Goal: Task Accomplishment & Management: Manage account settings

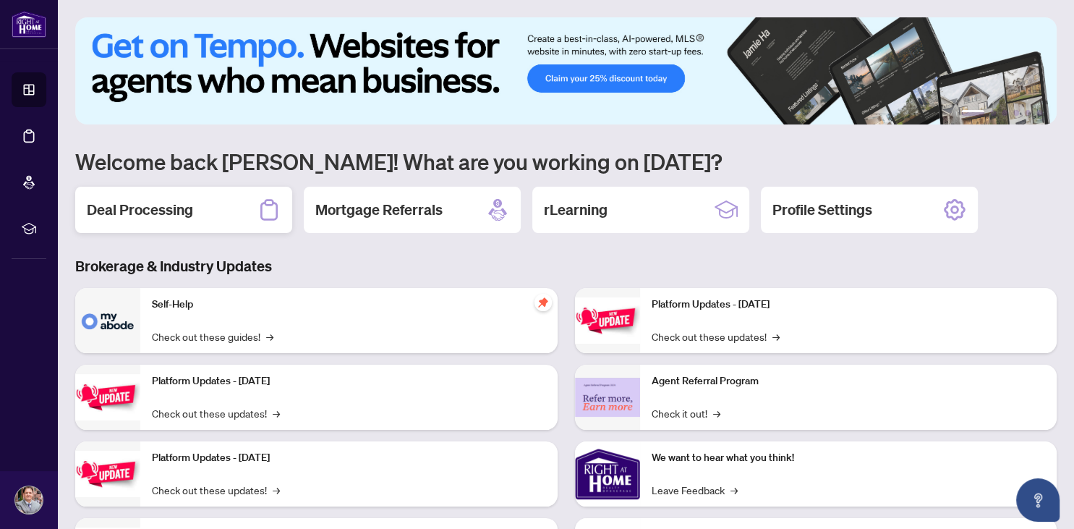
click at [198, 208] on div "Deal Processing" at bounding box center [183, 210] width 217 height 46
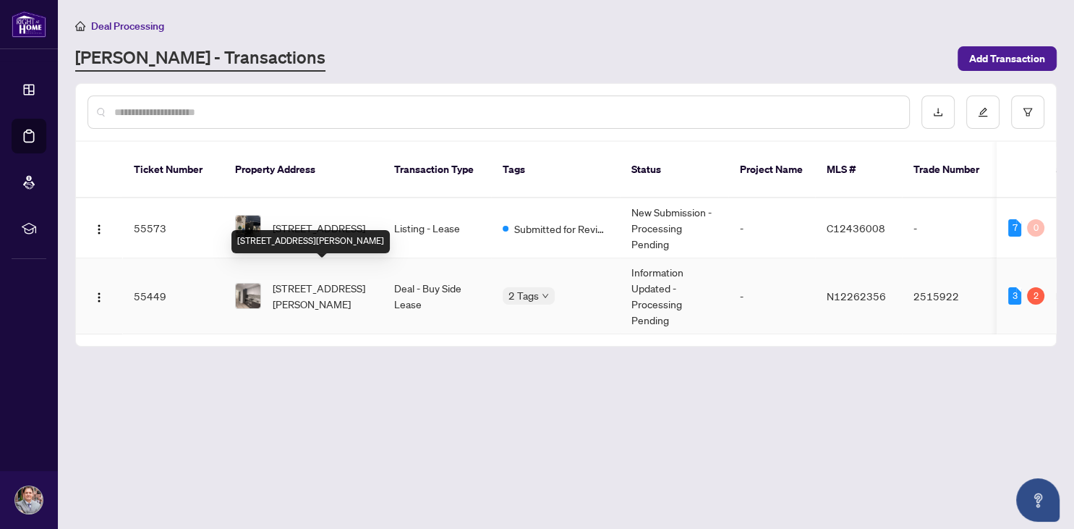
click at [299, 280] on span "[STREET_ADDRESS][PERSON_NAME]" at bounding box center [322, 296] width 98 height 32
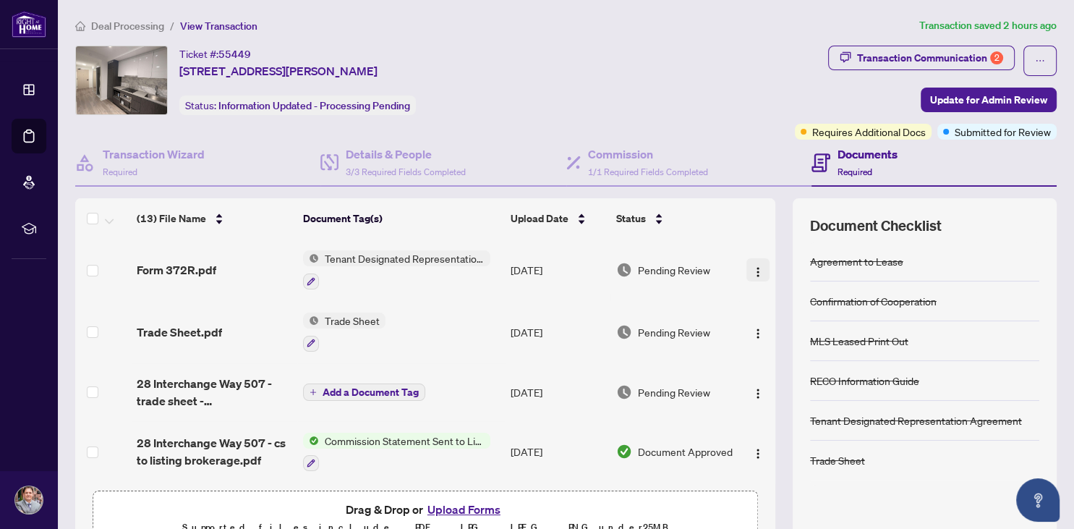
click at [756, 266] on img "button" at bounding box center [758, 272] width 12 height 12
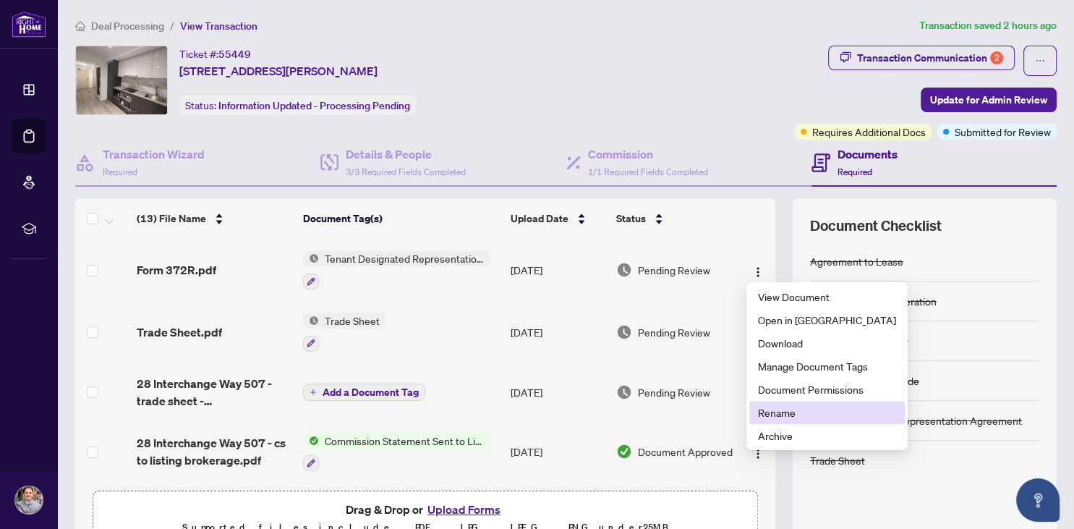
click at [782, 406] on span "Rename" at bounding box center [827, 412] width 138 height 16
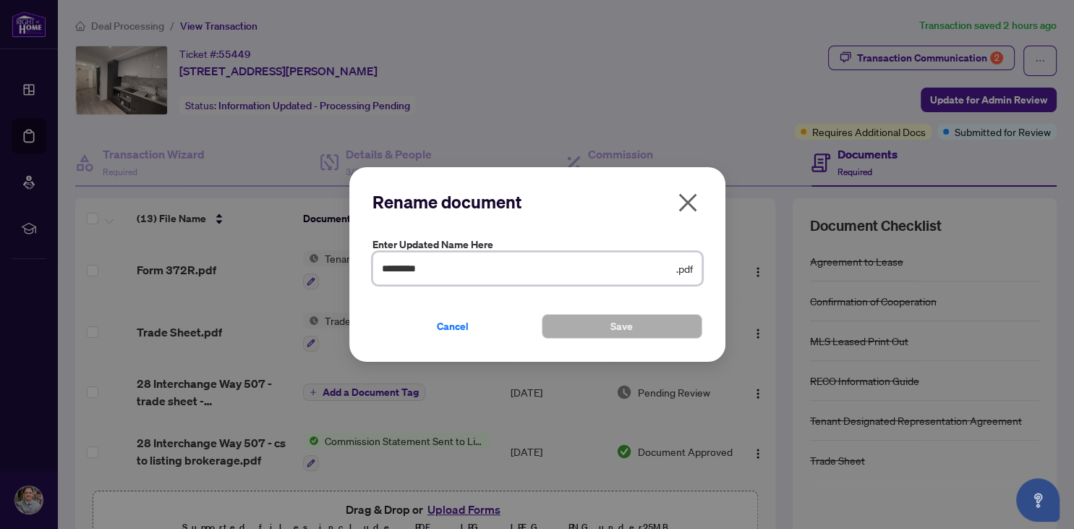
click at [497, 273] on input "*********" at bounding box center [527, 268] width 291 height 16
type input "*********"
click at [687, 204] on icon "close" at bounding box center [687, 202] width 18 height 18
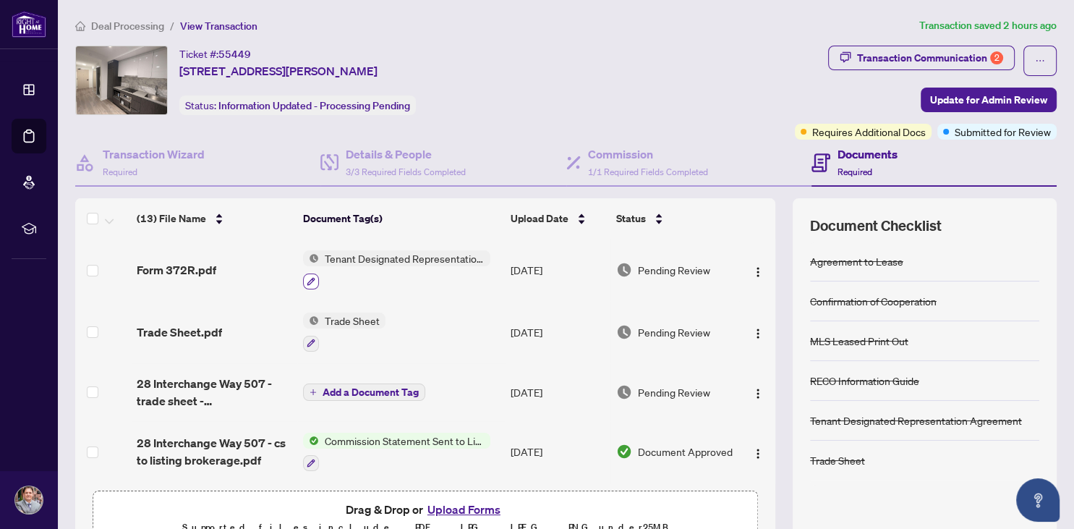
click at [307, 277] on icon "button" at bounding box center [311, 281] width 9 height 9
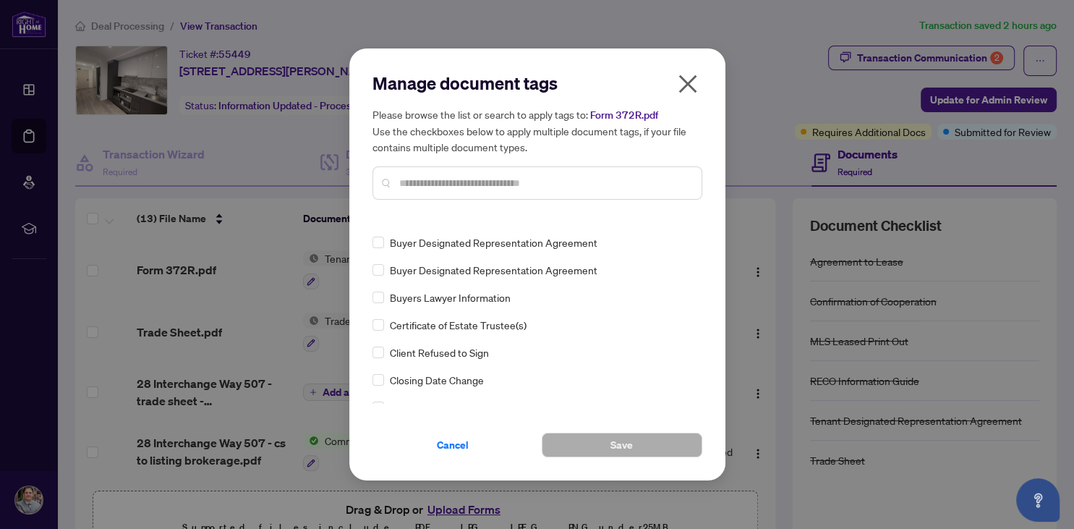
scroll to position [458, 0]
click at [683, 86] on icon "close" at bounding box center [687, 83] width 23 height 23
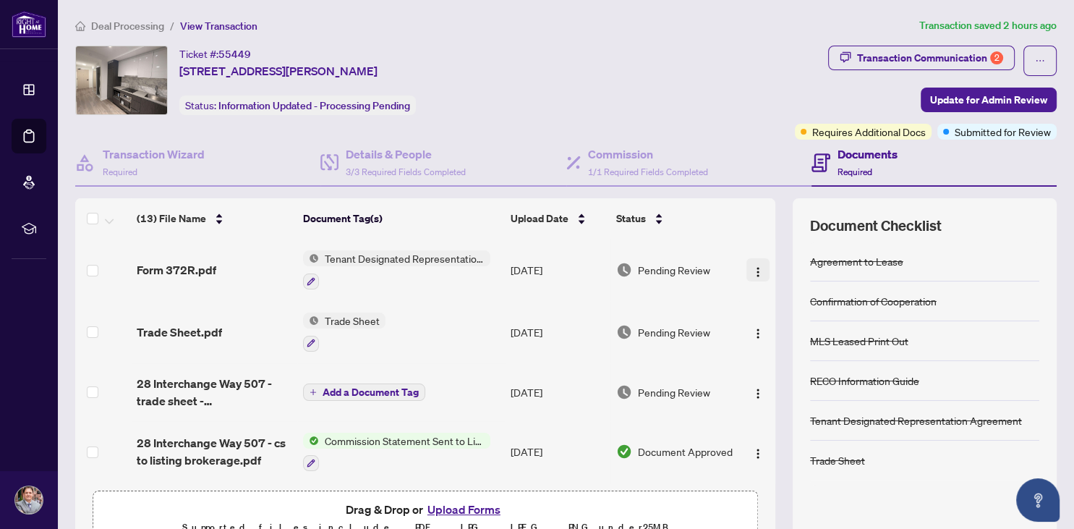
click at [761, 266] on img "button" at bounding box center [758, 272] width 12 height 12
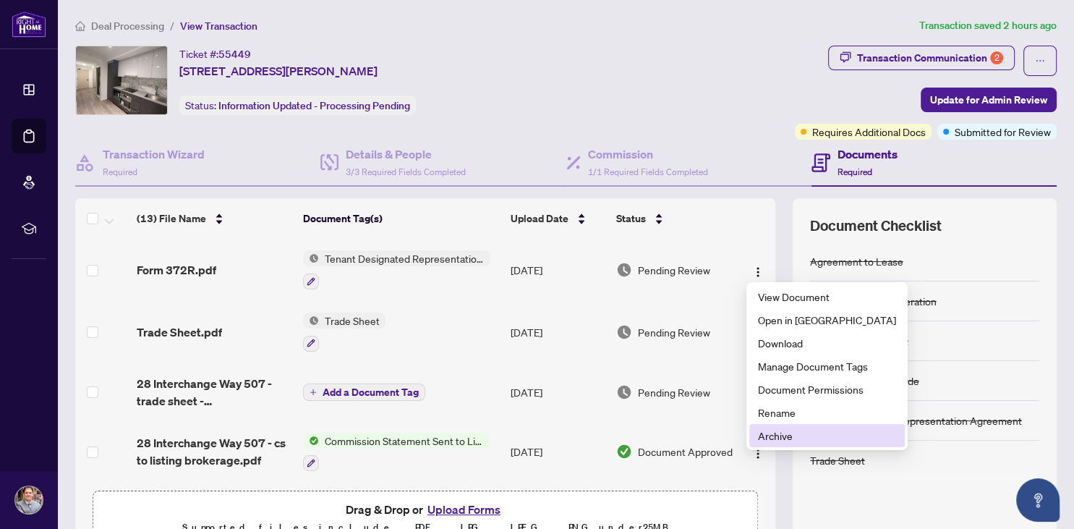
click at [782, 430] on span "Archive" at bounding box center [827, 435] width 138 height 16
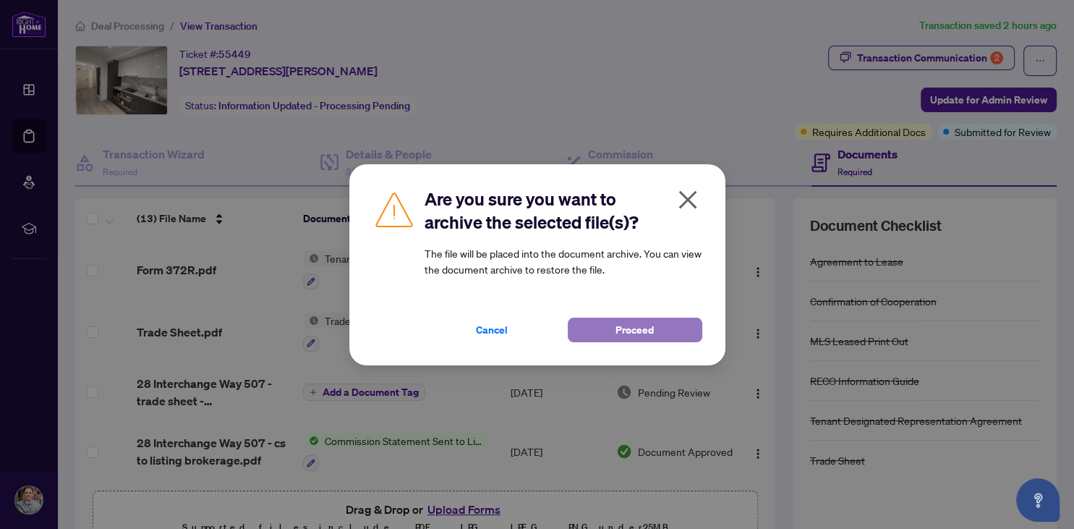
click at [632, 331] on span "Proceed" at bounding box center [634, 329] width 38 height 23
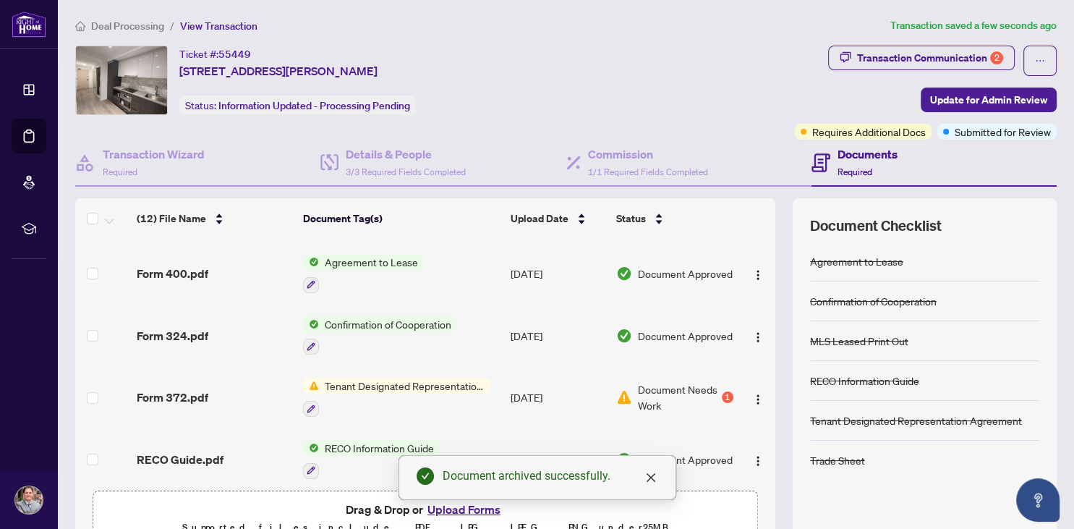
scroll to position [485, 0]
click at [649, 474] on icon "close" at bounding box center [651, 477] width 12 height 12
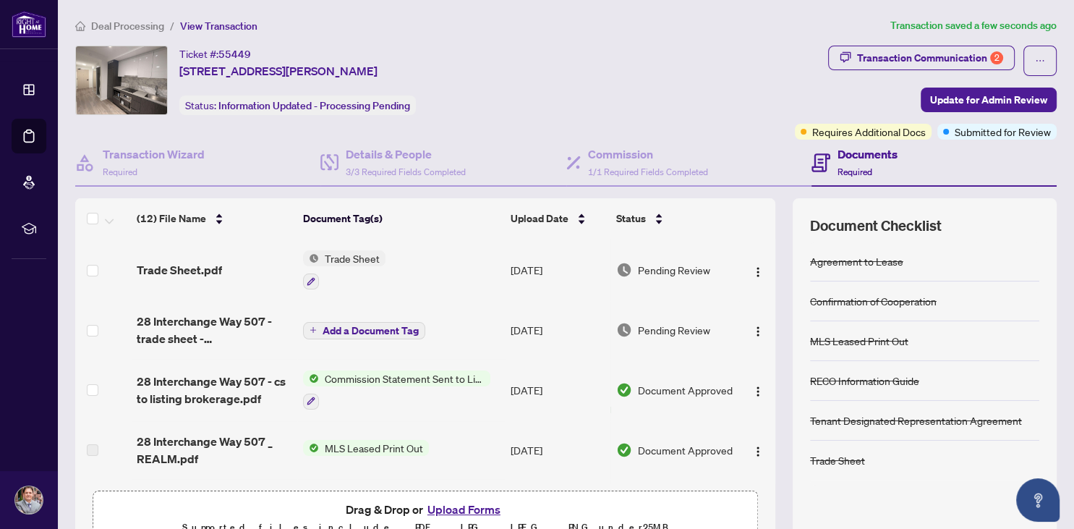
scroll to position [0, 0]
click at [967, 98] on span "Update for Admin Review" at bounding box center [988, 99] width 117 height 23
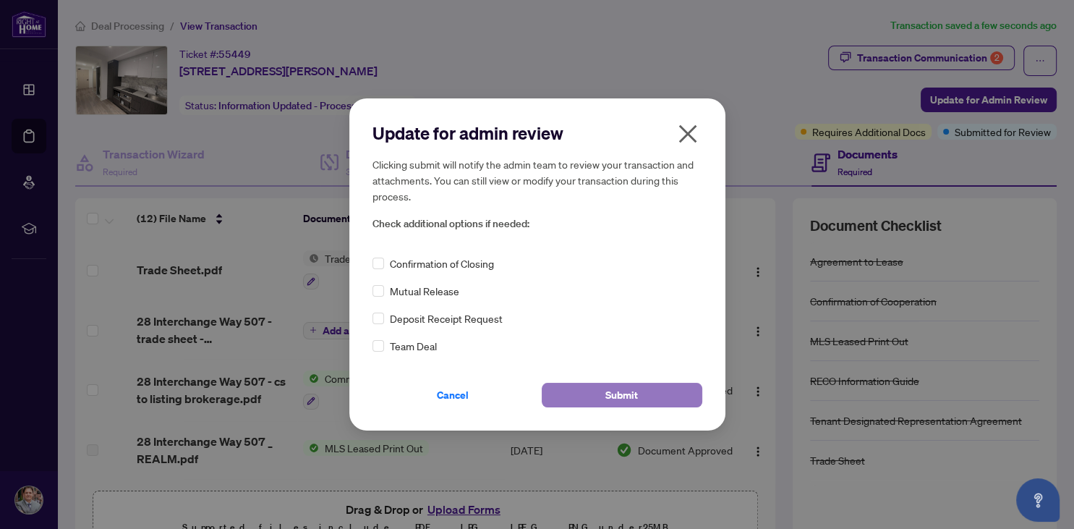
click at [623, 389] on span "Submit" at bounding box center [621, 394] width 33 height 23
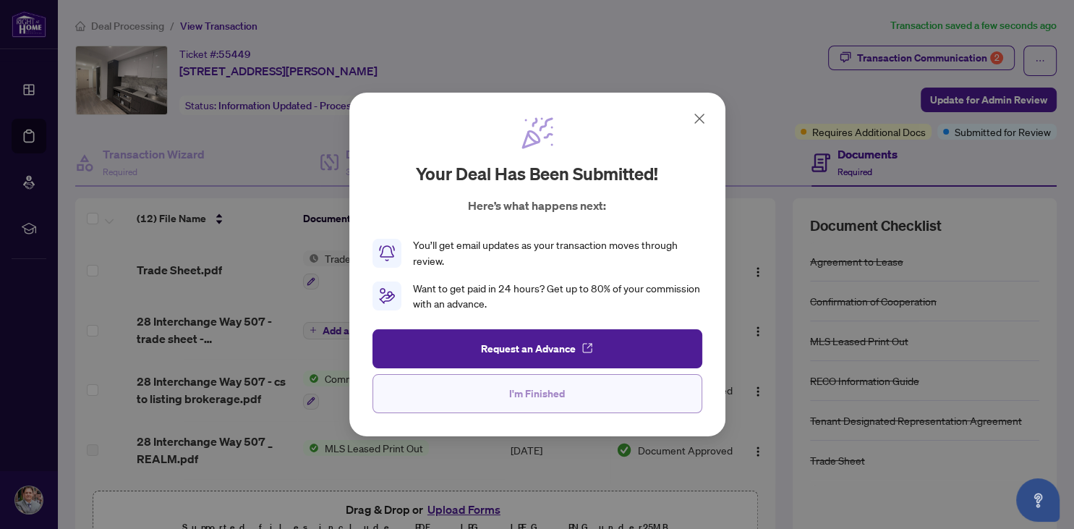
click at [573, 396] on button "I'm Finished" at bounding box center [537, 393] width 330 height 39
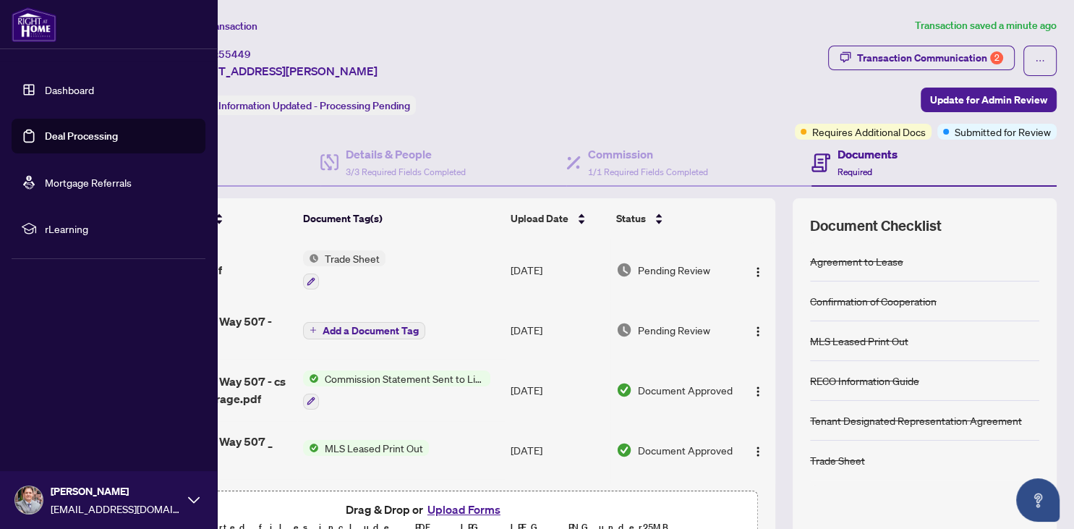
click at [13, 498] on div "[PERSON_NAME] [EMAIL_ADDRESS][DOMAIN_NAME]" at bounding box center [108, 500] width 217 height 58
click at [70, 409] on span "Logout" at bounding box center [58, 413] width 33 height 23
